Goal: Find specific page/section: Find specific page/section

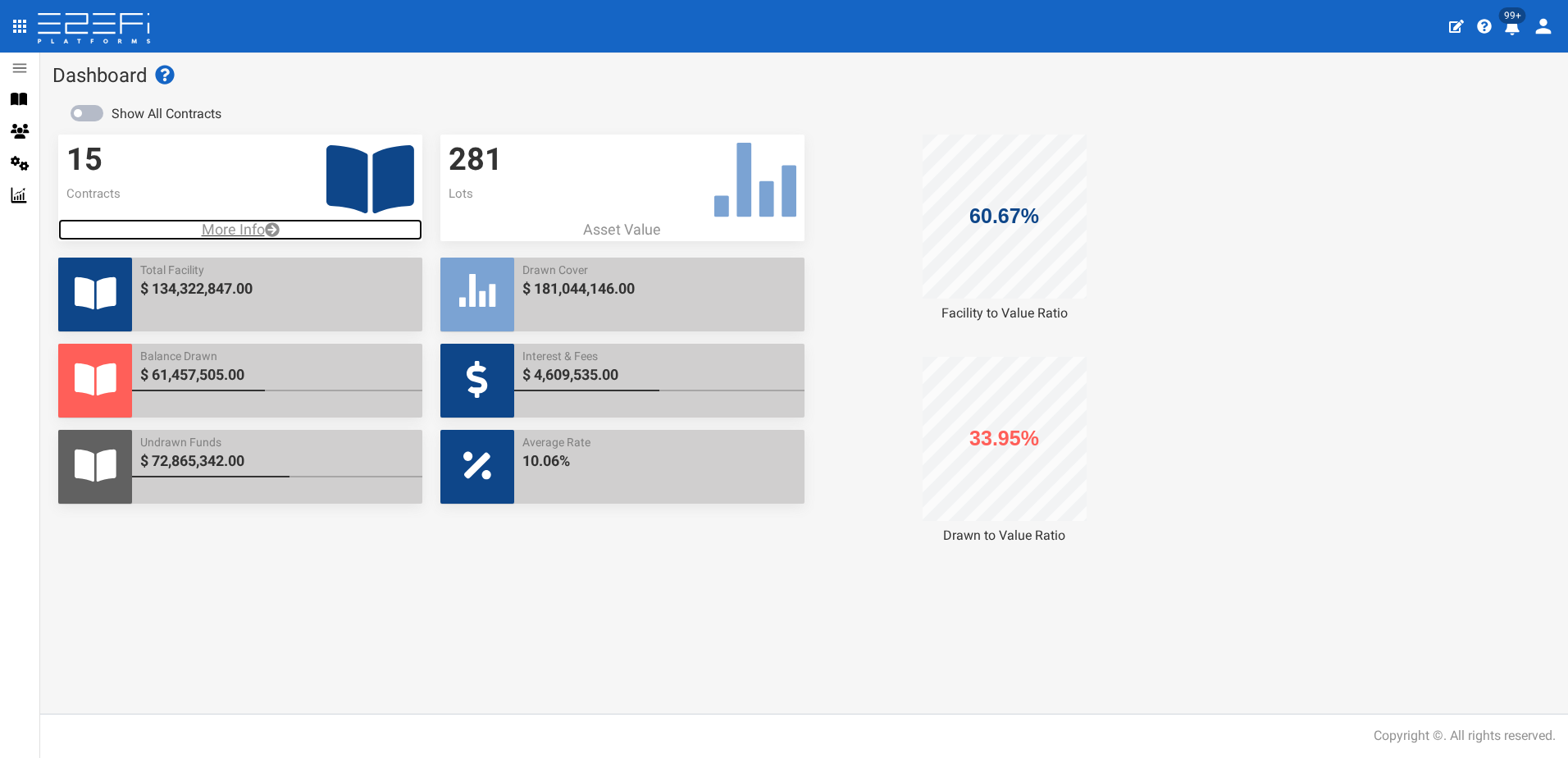
click at [227, 228] on p "More Info" at bounding box center [240, 229] width 364 height 21
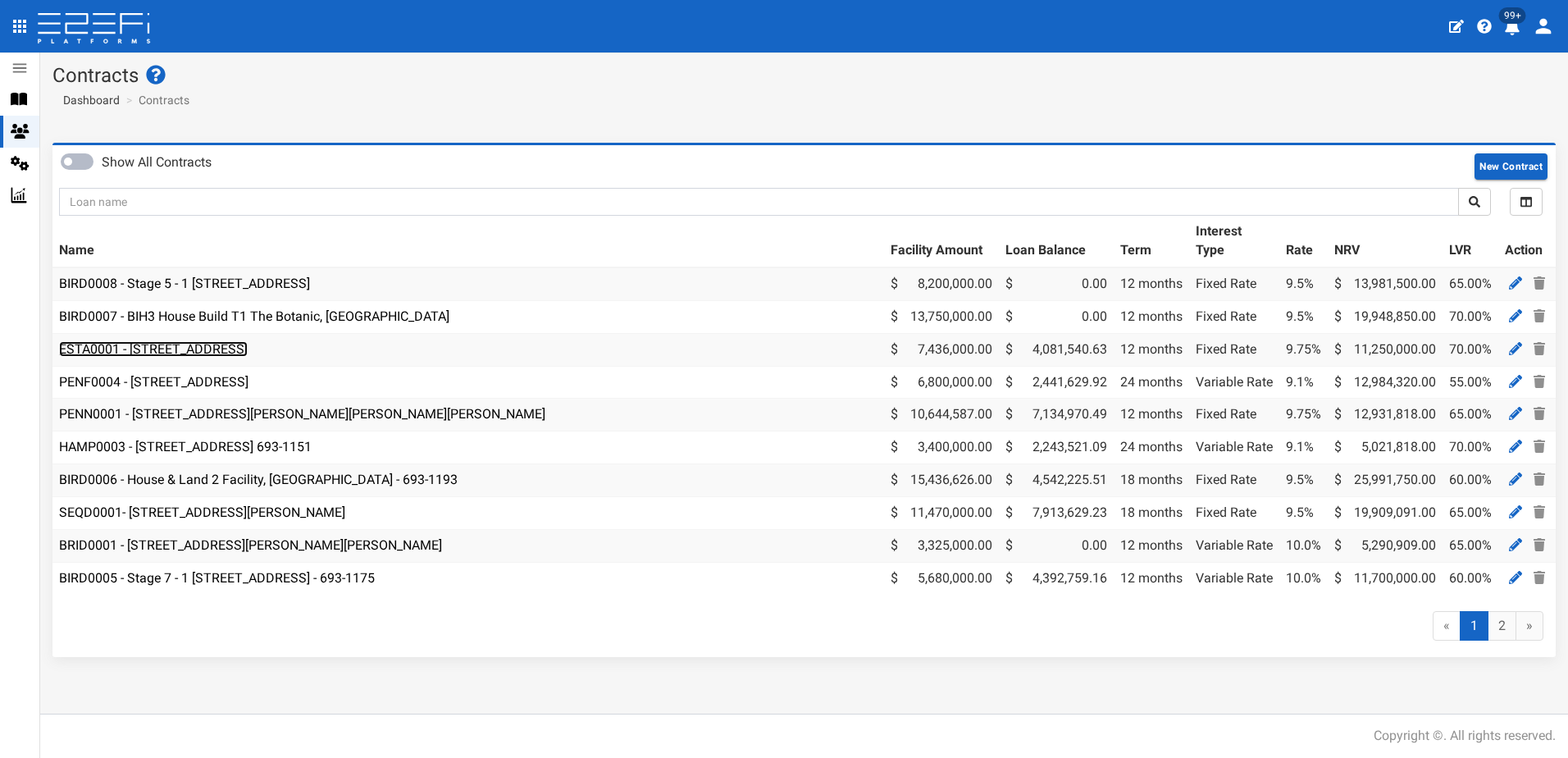
click at [248, 350] on link "ESTA0001 - 112 Gross Avenue, Hemmant - 693-1197" at bounding box center [153, 350] width 189 height 16
